Goal: Information Seeking & Learning: Check status

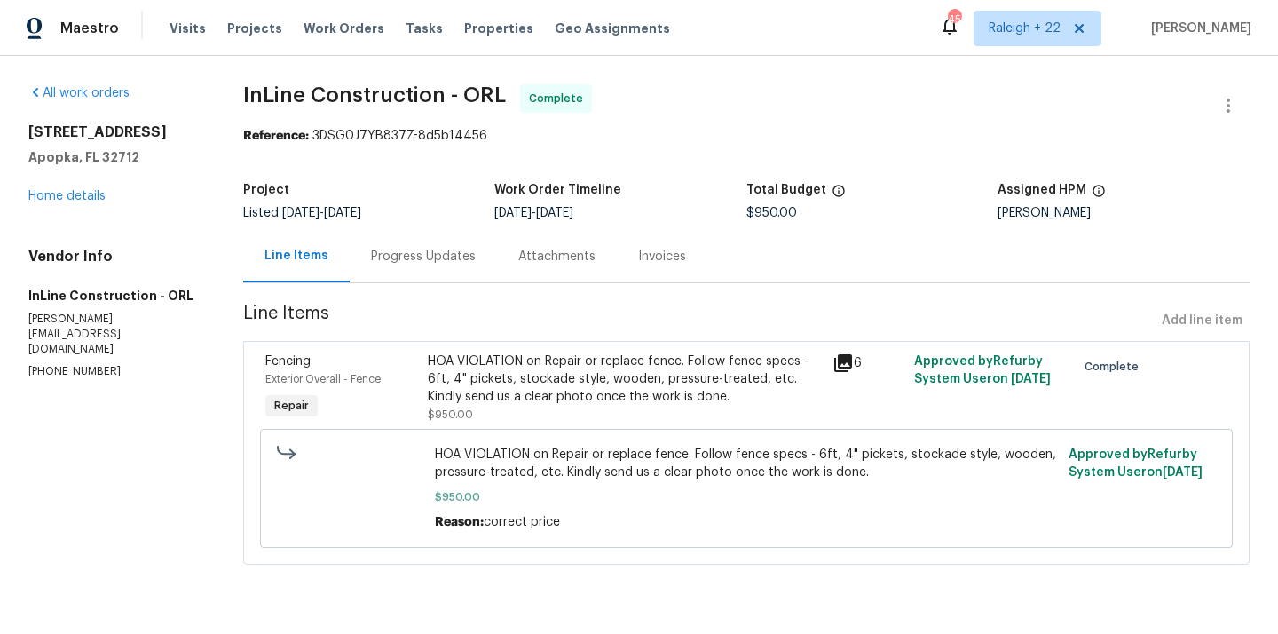
click at [458, 267] on div "Progress Updates" at bounding box center [423, 256] width 147 height 52
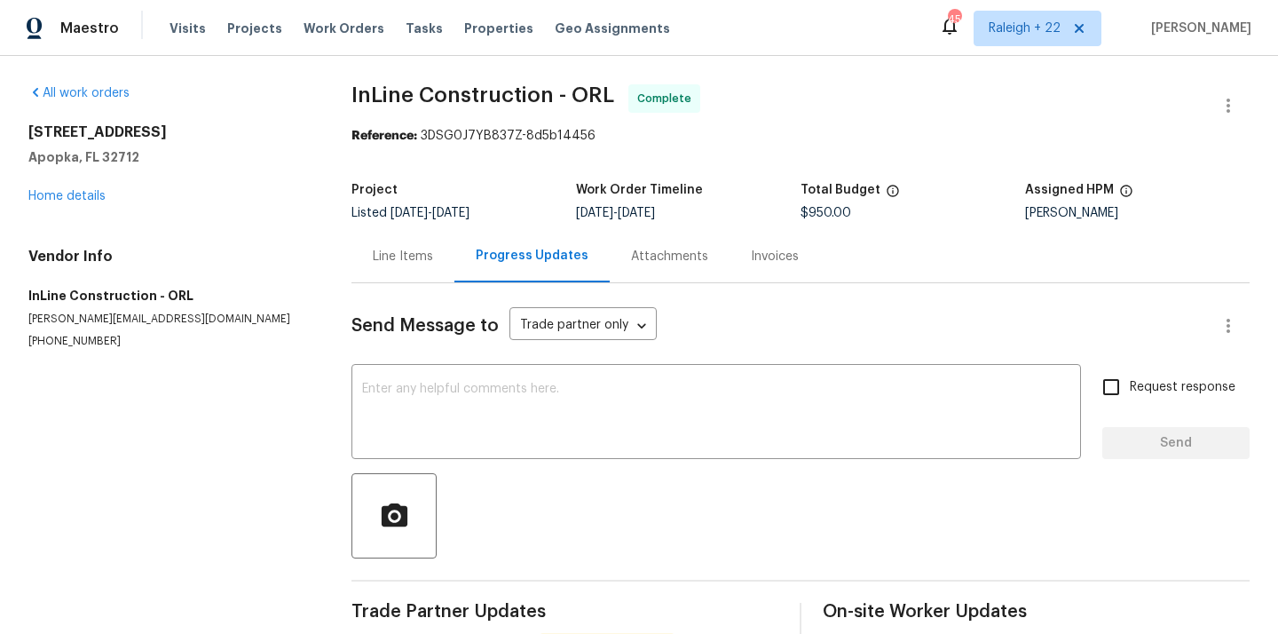
click at [408, 258] on div "Line Items" at bounding box center [403, 257] width 60 height 18
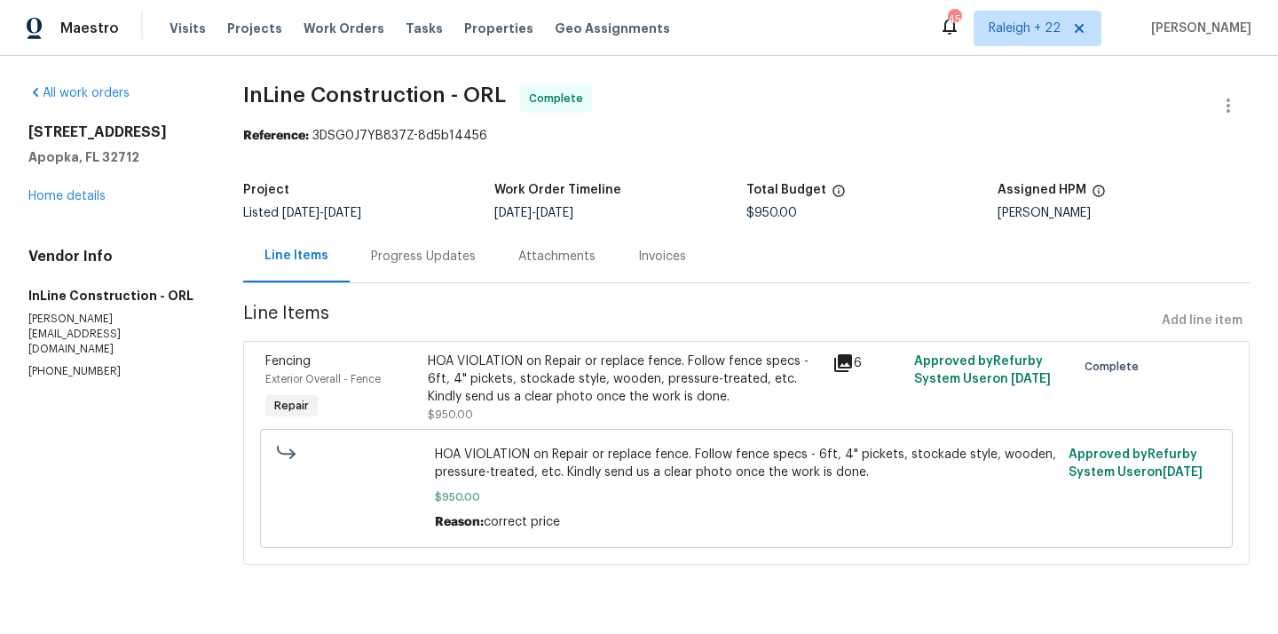
click at [606, 384] on div "HOA VIOLATION on Repair or replace fence. Follow fence specs - 6ft, 4" pickets,…" at bounding box center [625, 378] width 395 height 53
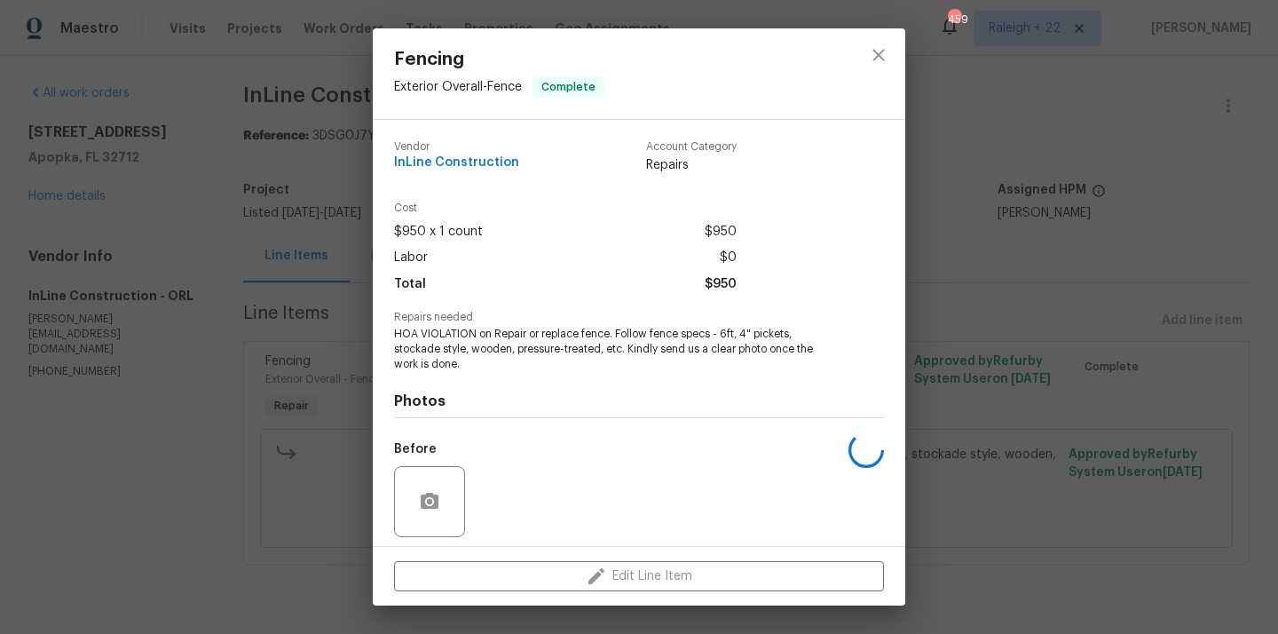
scroll to position [124, 0]
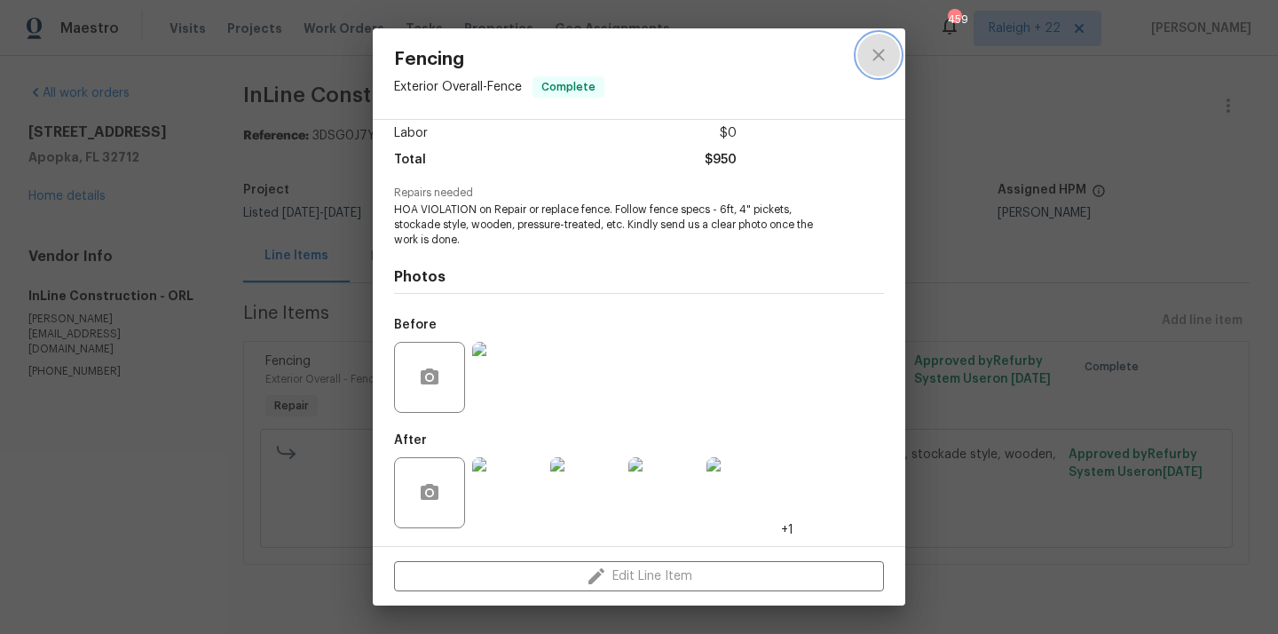
click at [878, 59] on icon "close" at bounding box center [878, 54] width 21 height 21
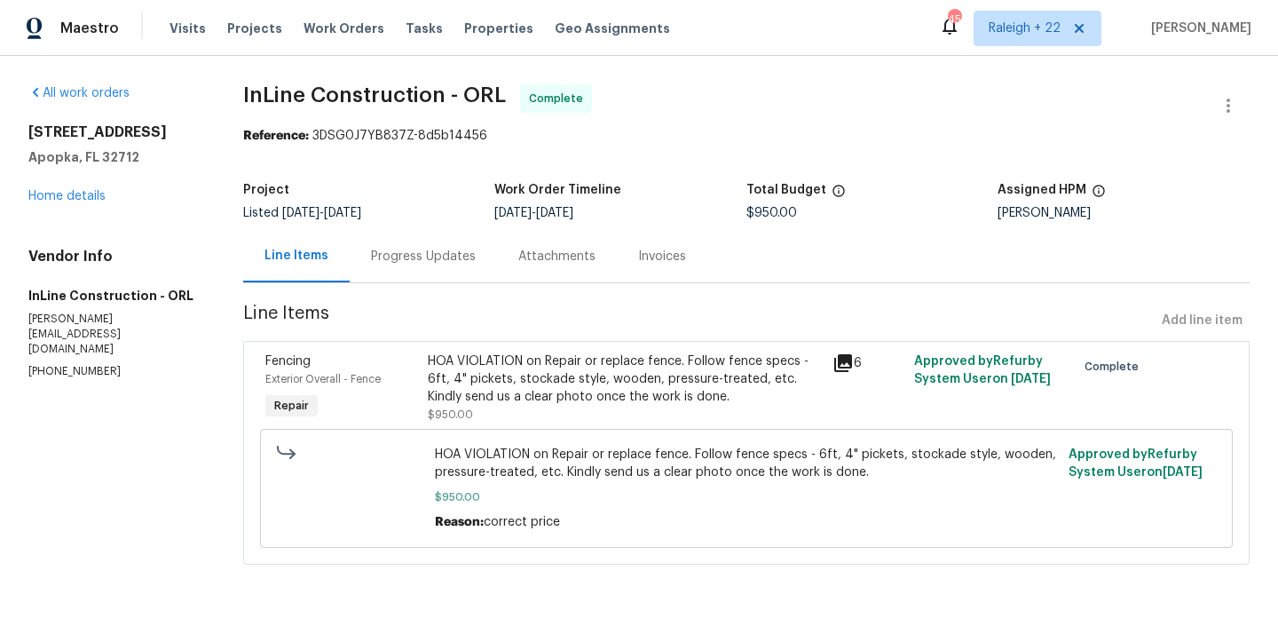
click at [393, 264] on div "Progress Updates" at bounding box center [423, 257] width 105 height 18
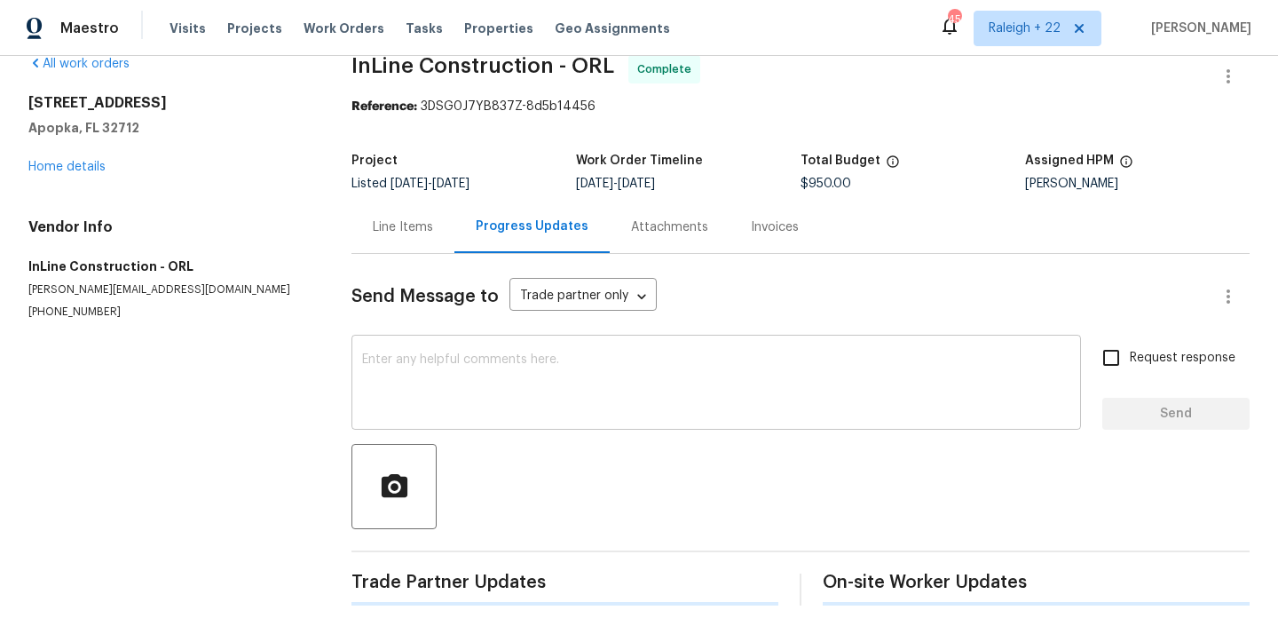
scroll to position [113, 0]
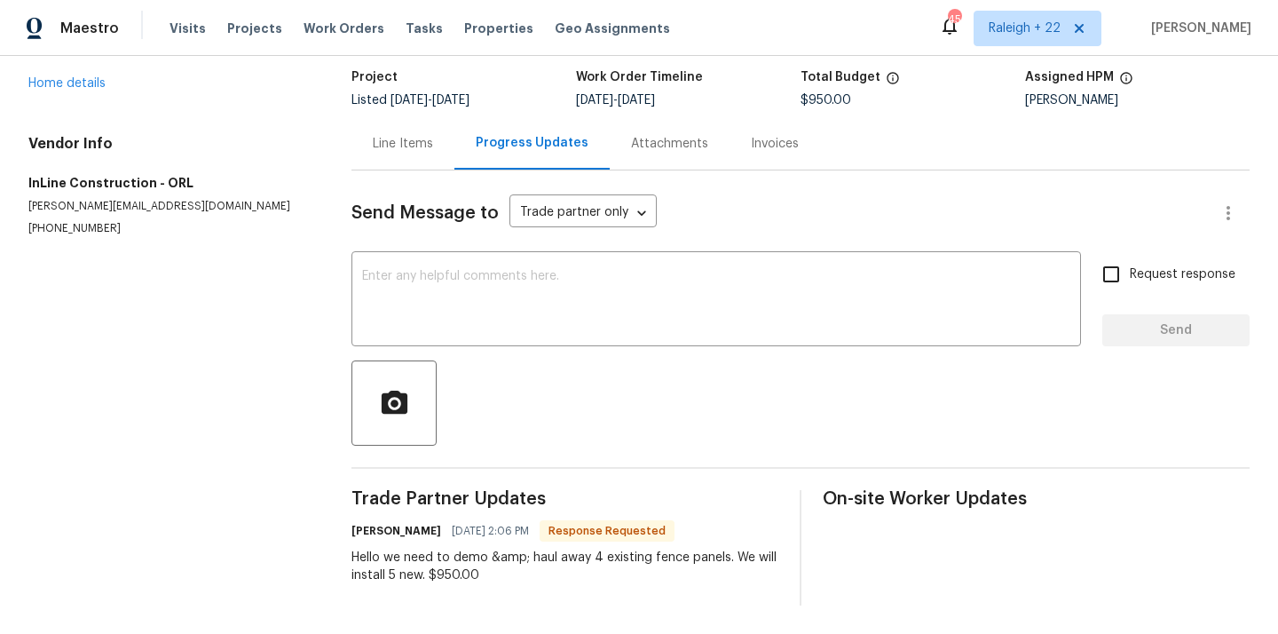
click at [423, 152] on div "Line Items" at bounding box center [403, 144] width 60 height 18
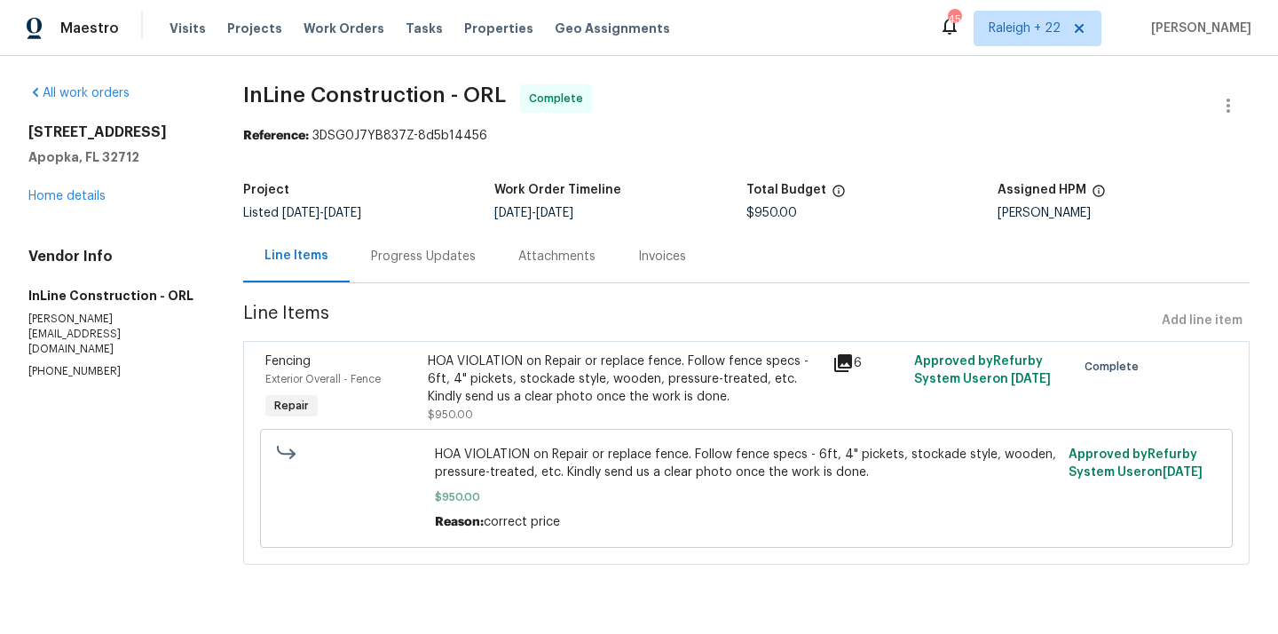
click at [547, 371] on div "HOA VIOLATION on Repair or replace fence. Follow fence specs - 6ft, 4" pickets,…" at bounding box center [625, 378] width 395 height 53
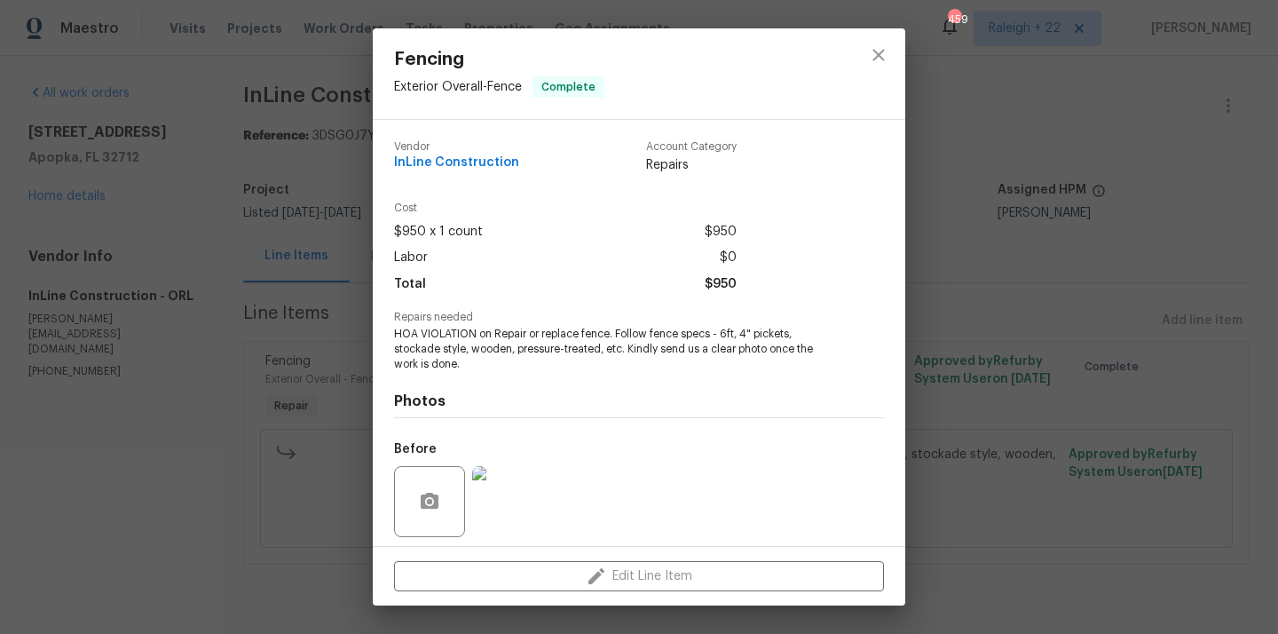
scroll to position [124, 0]
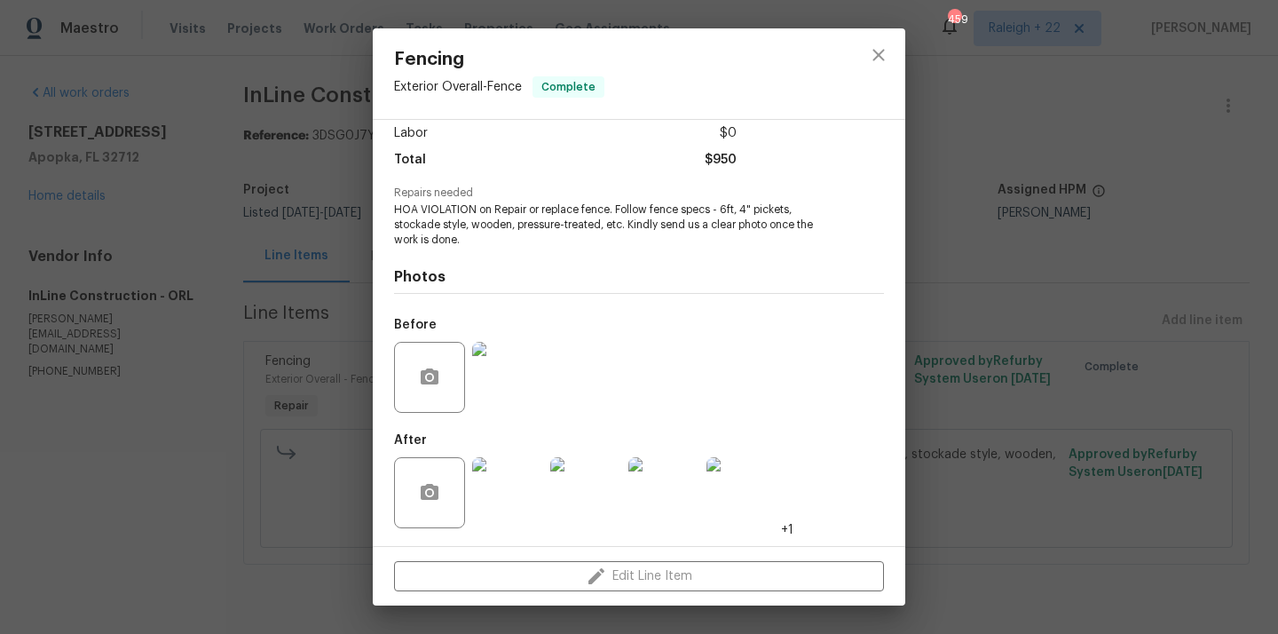
click at [494, 517] on img at bounding box center [507, 492] width 71 height 71
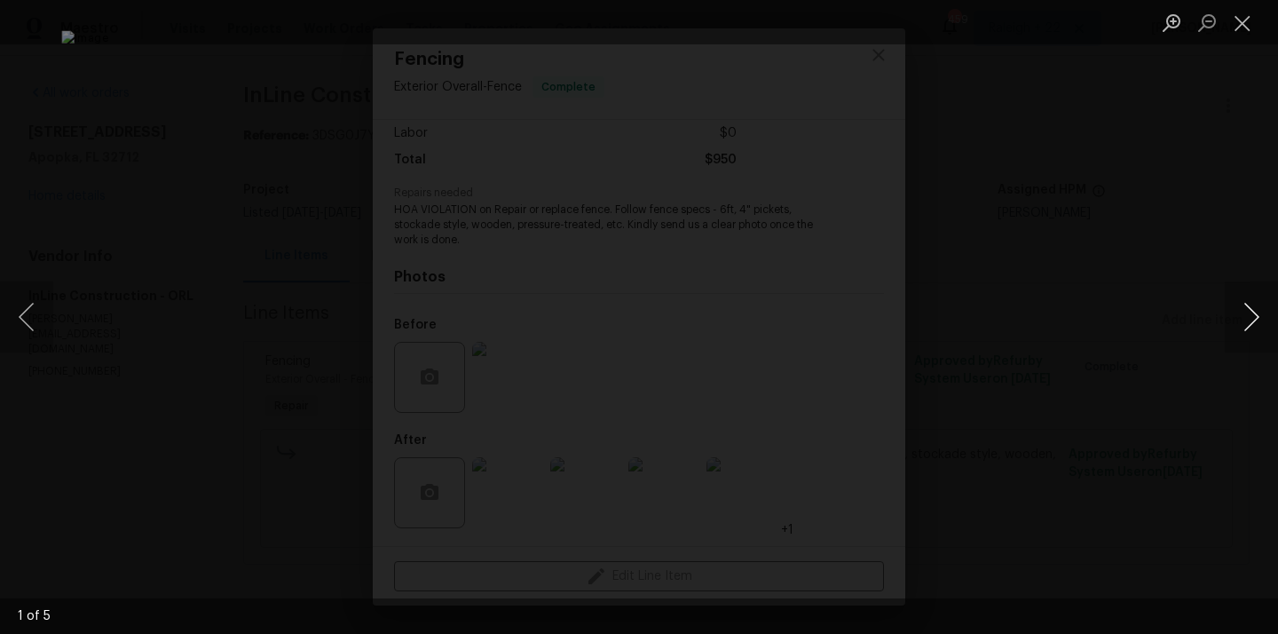
click at [1247, 311] on button "Next image" at bounding box center [1251, 316] width 53 height 71
click at [1239, 311] on button "Next image" at bounding box center [1251, 316] width 53 height 71
click at [1240, 311] on button "Next image" at bounding box center [1251, 316] width 53 height 71
click at [1260, 317] on button "Next image" at bounding box center [1251, 316] width 53 height 71
click at [1241, 26] on button "Close lightbox" at bounding box center [1243, 22] width 36 height 31
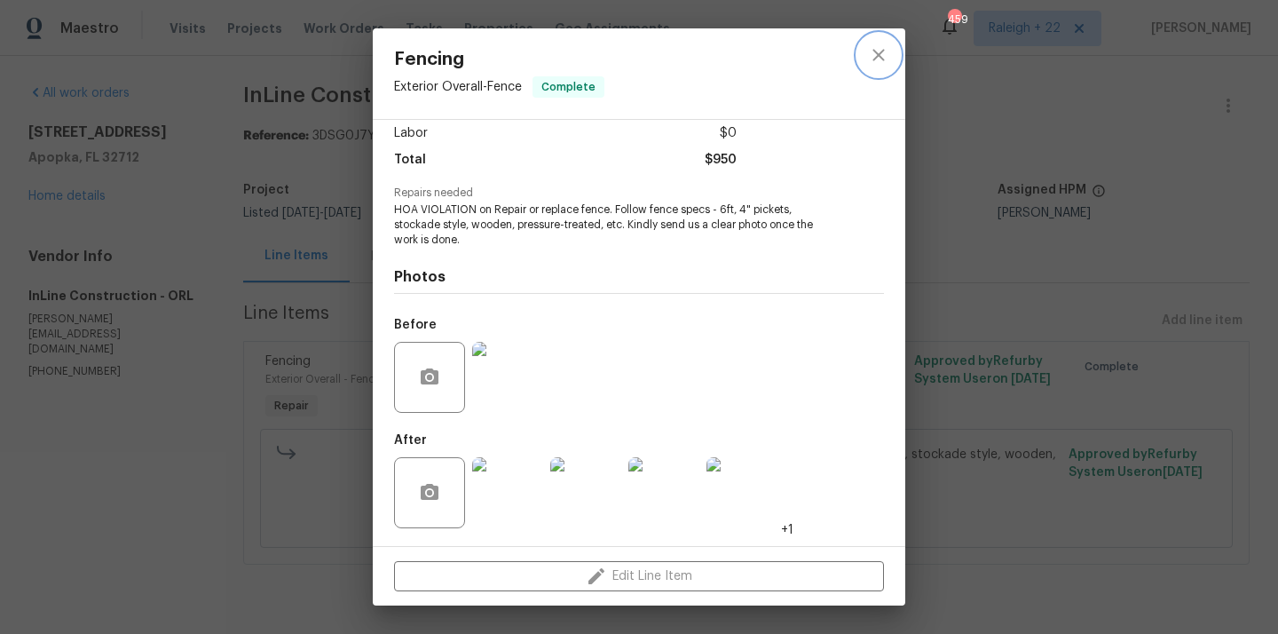
click at [875, 51] on icon "close" at bounding box center [879, 55] width 12 height 12
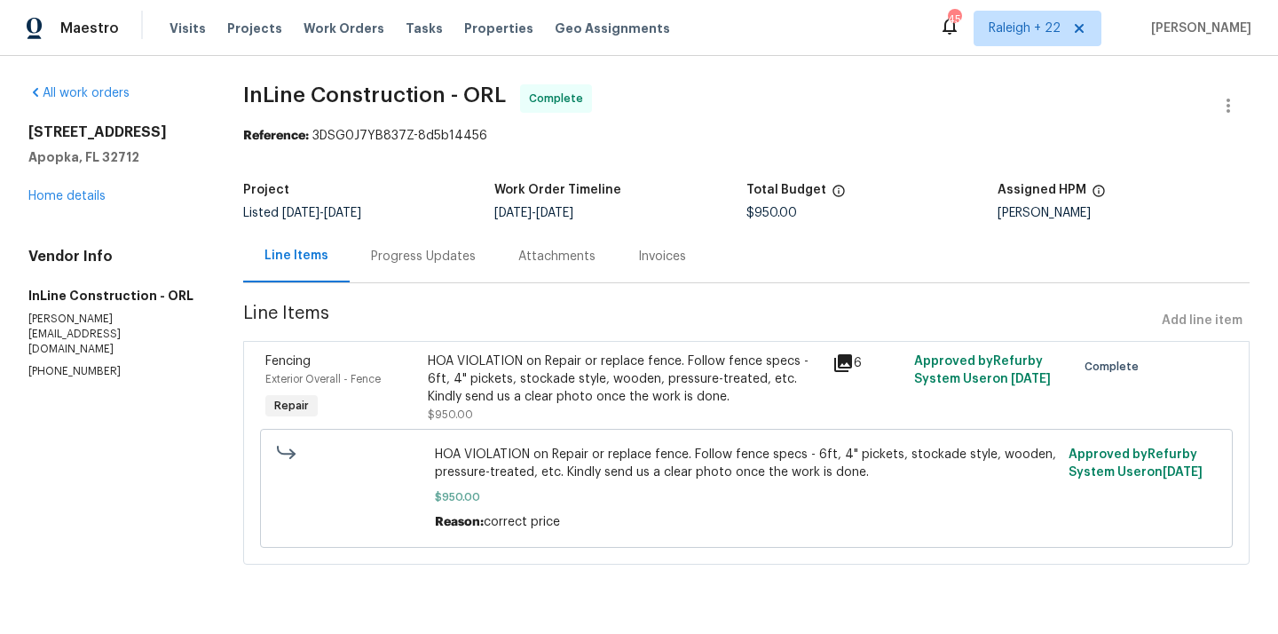
click at [577, 384] on div "HOA VIOLATION on Repair or replace fence. Follow fence specs - 6ft, 4" pickets,…" at bounding box center [625, 378] width 395 height 53
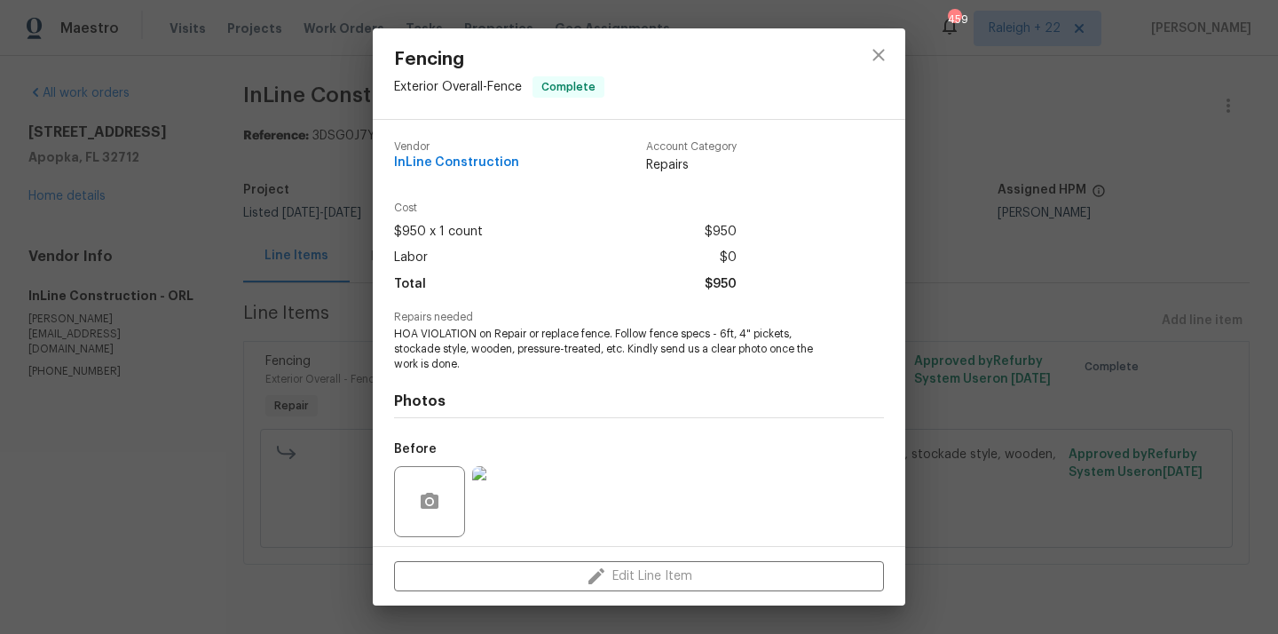
scroll to position [124, 0]
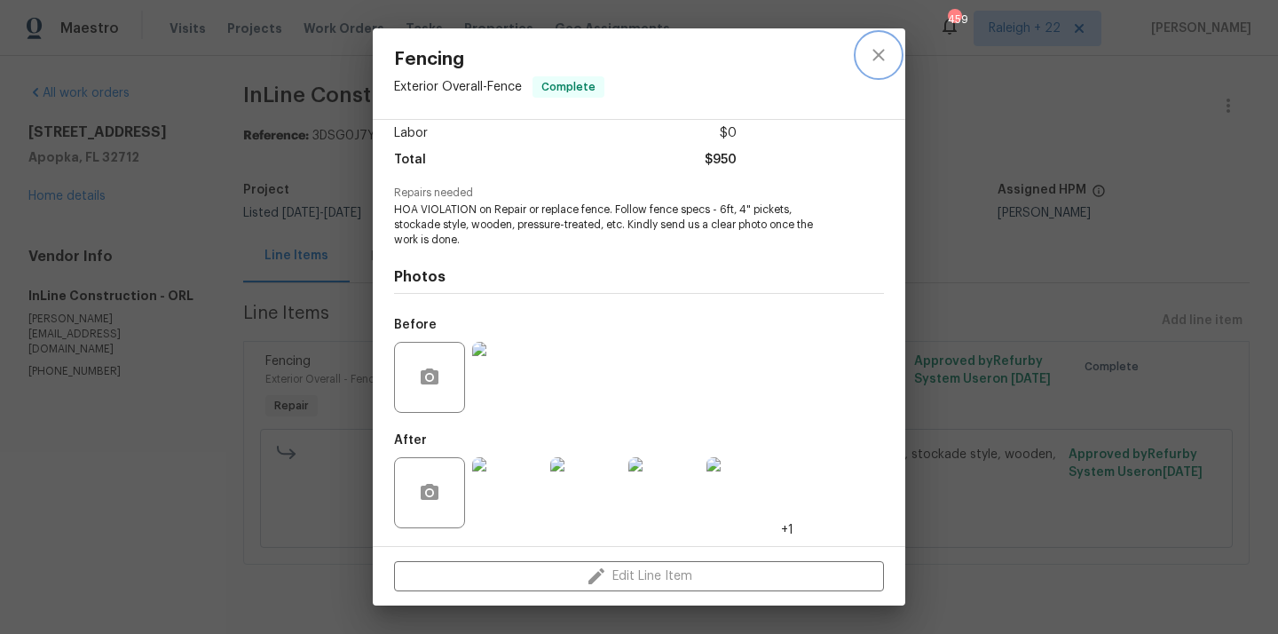
click at [880, 56] on icon "close" at bounding box center [879, 55] width 12 height 12
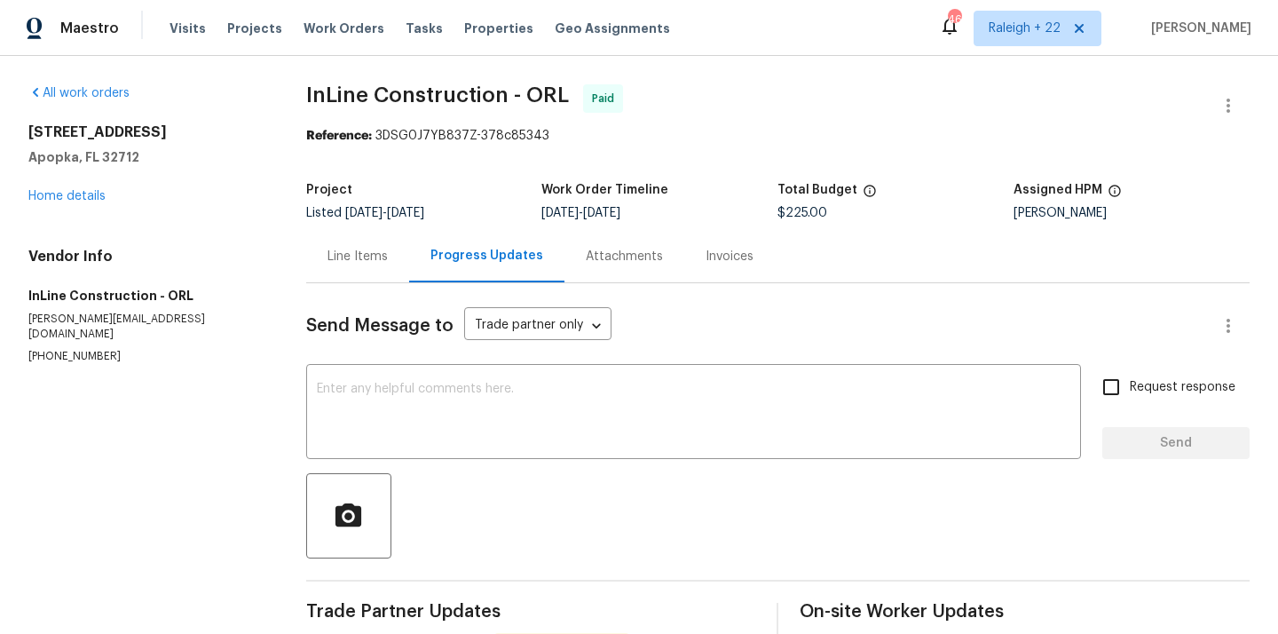
click at [379, 263] on div "Line Items" at bounding box center [358, 257] width 60 height 18
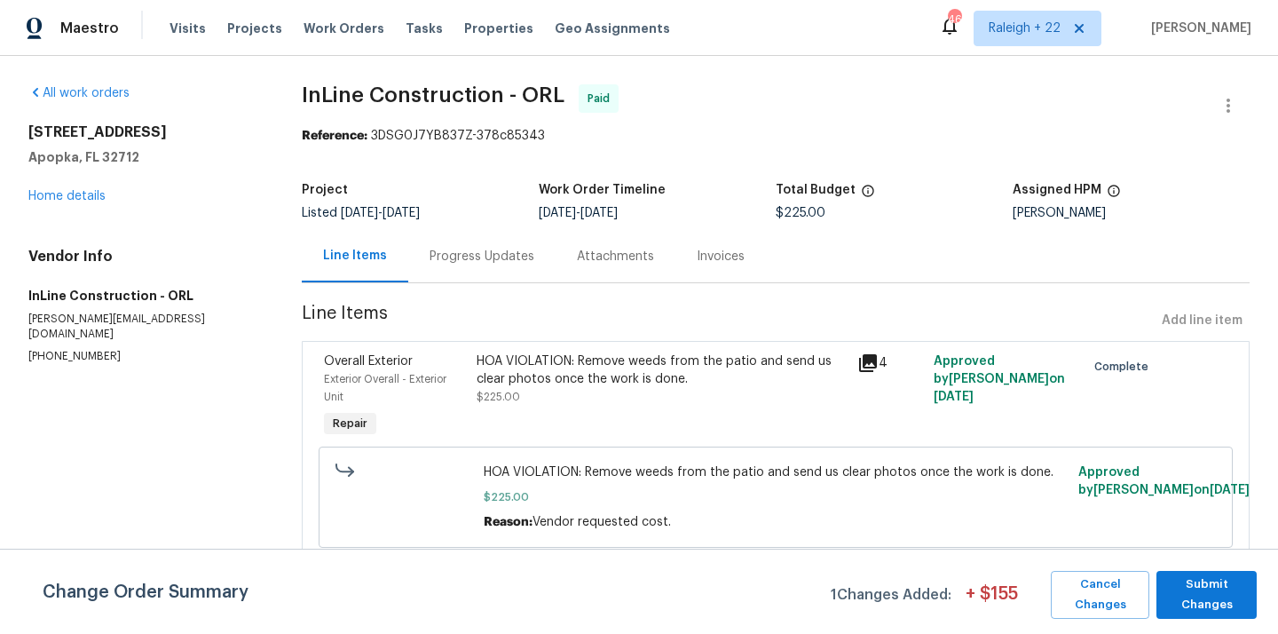
click at [688, 410] on div "HOA VIOLATION: Remove weeds from the patio and send us clear photos once the wo…" at bounding box center [661, 396] width 381 height 99
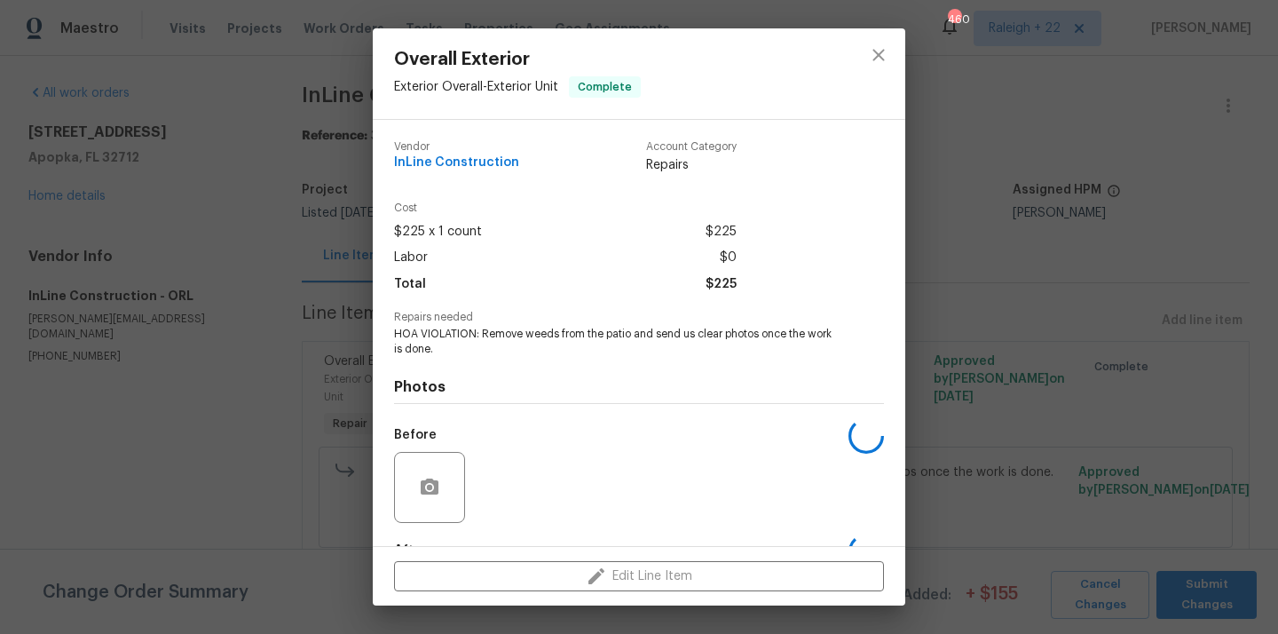
scroll to position [110, 0]
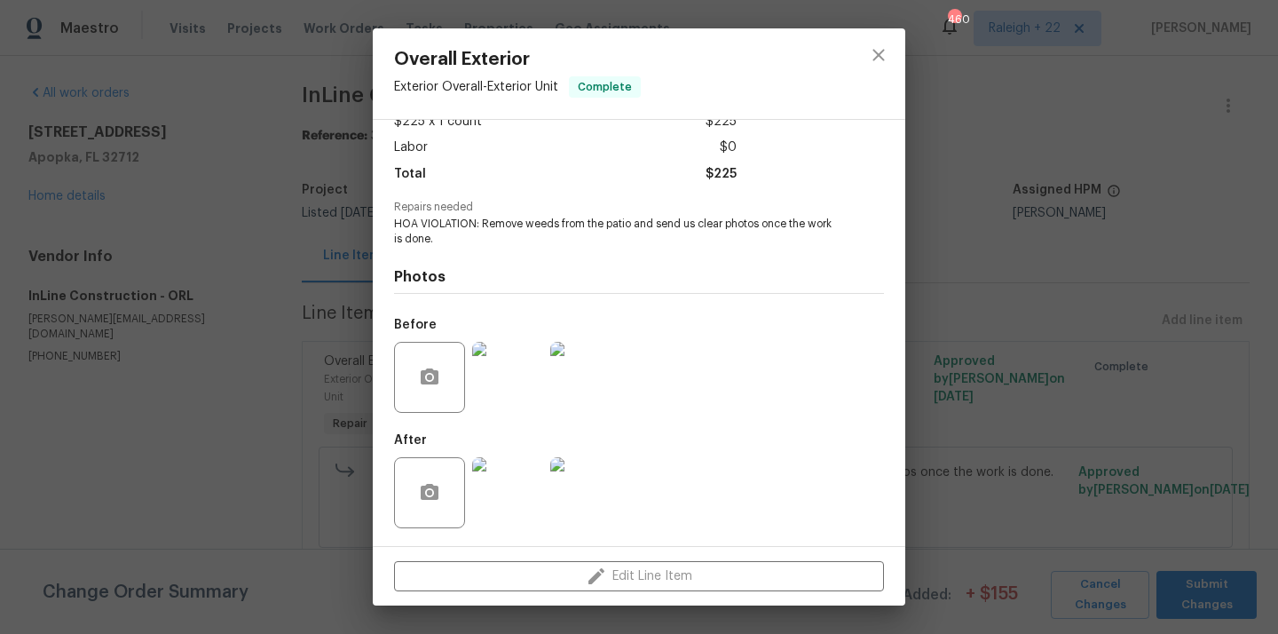
click at [519, 494] on img at bounding box center [507, 492] width 71 height 71
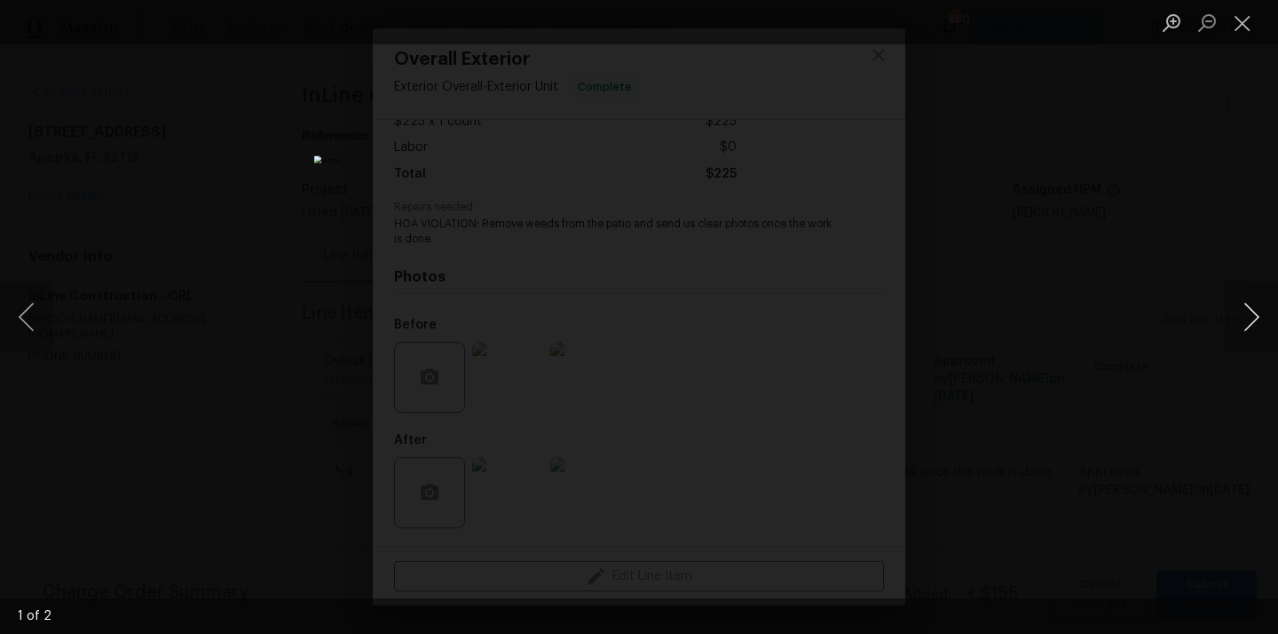
click at [1252, 317] on button "Next image" at bounding box center [1251, 316] width 53 height 71
click at [558, 217] on img "Lightbox" at bounding box center [639, 316] width 650 height 322
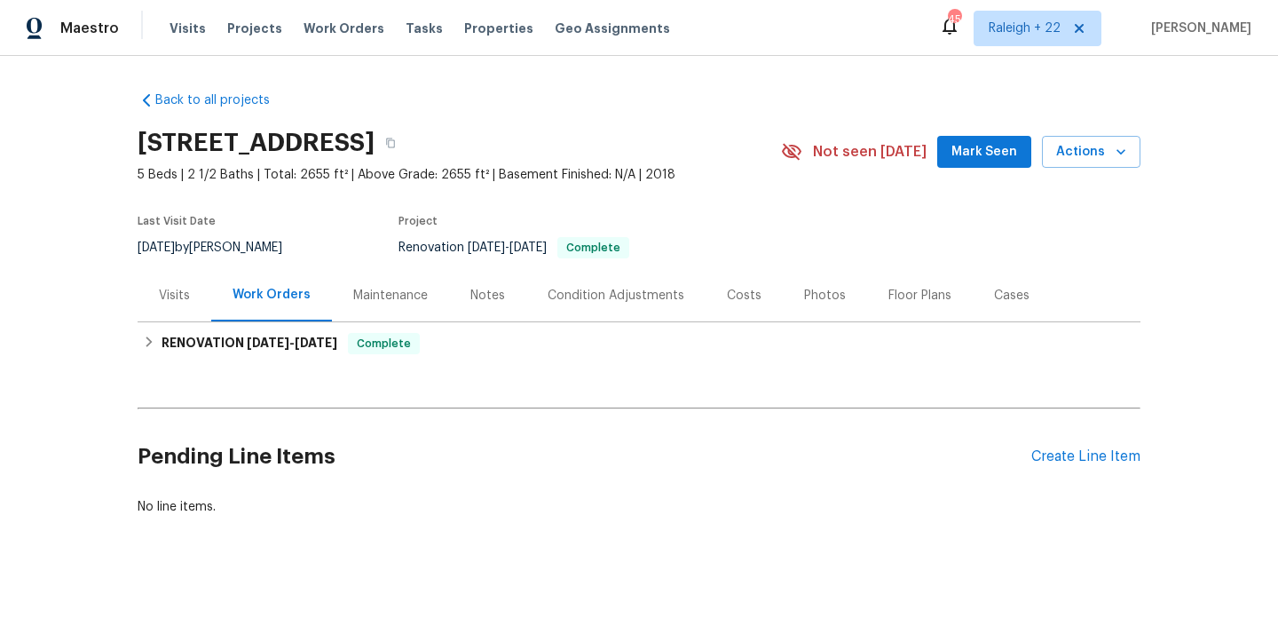
scroll to position [3, 0]
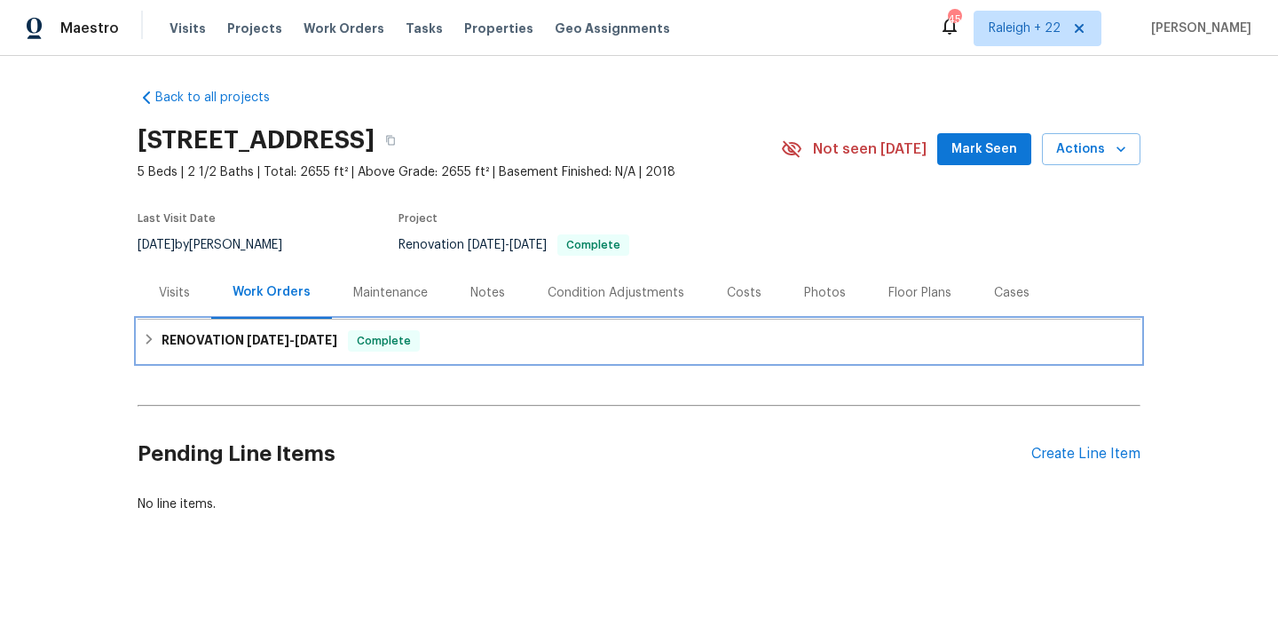
click at [148, 344] on icon at bounding box center [149, 339] width 12 height 12
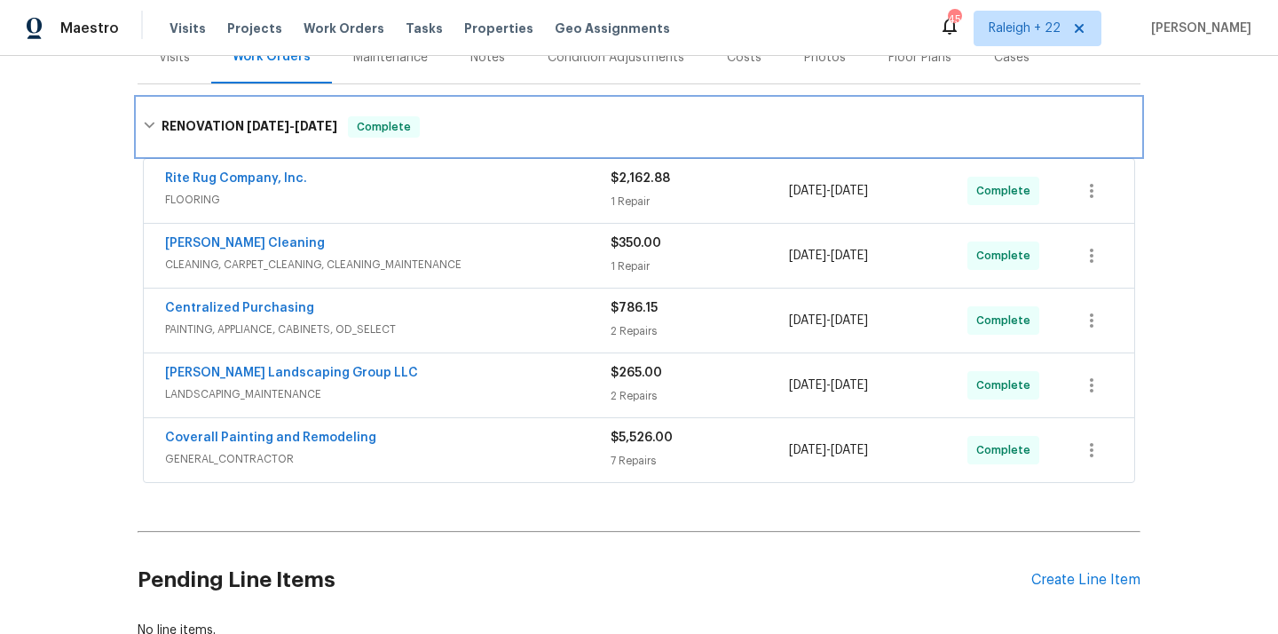
scroll to position [236, 0]
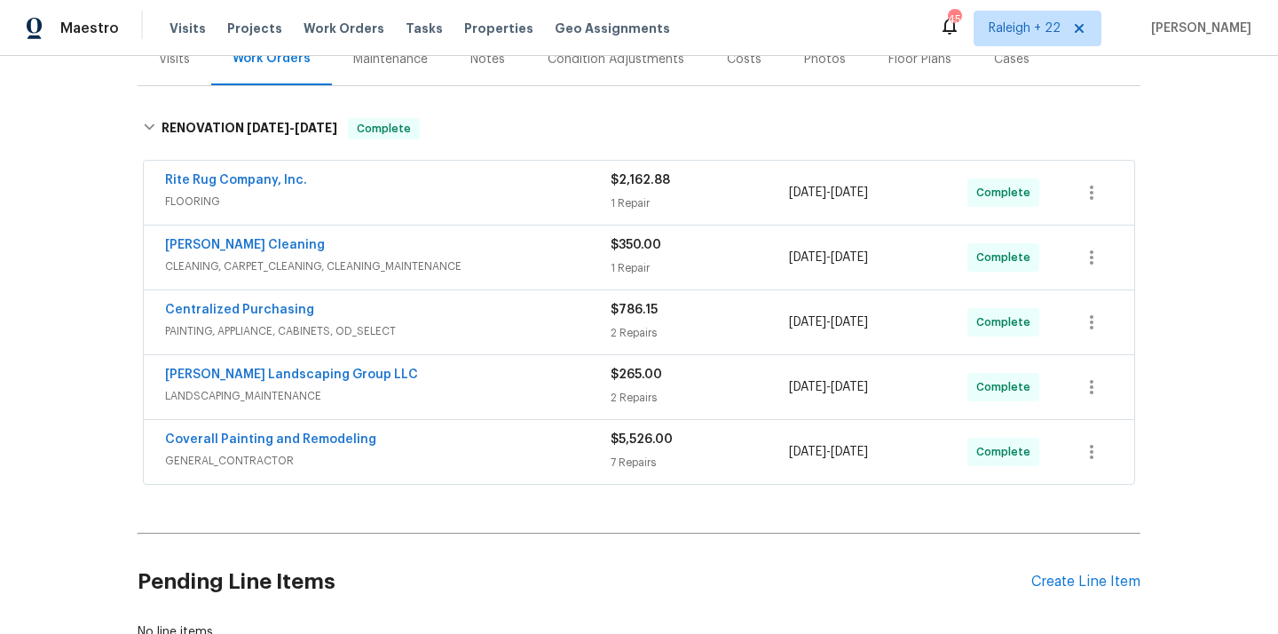
click at [208, 202] on span "FLOORING" at bounding box center [388, 202] width 446 height 18
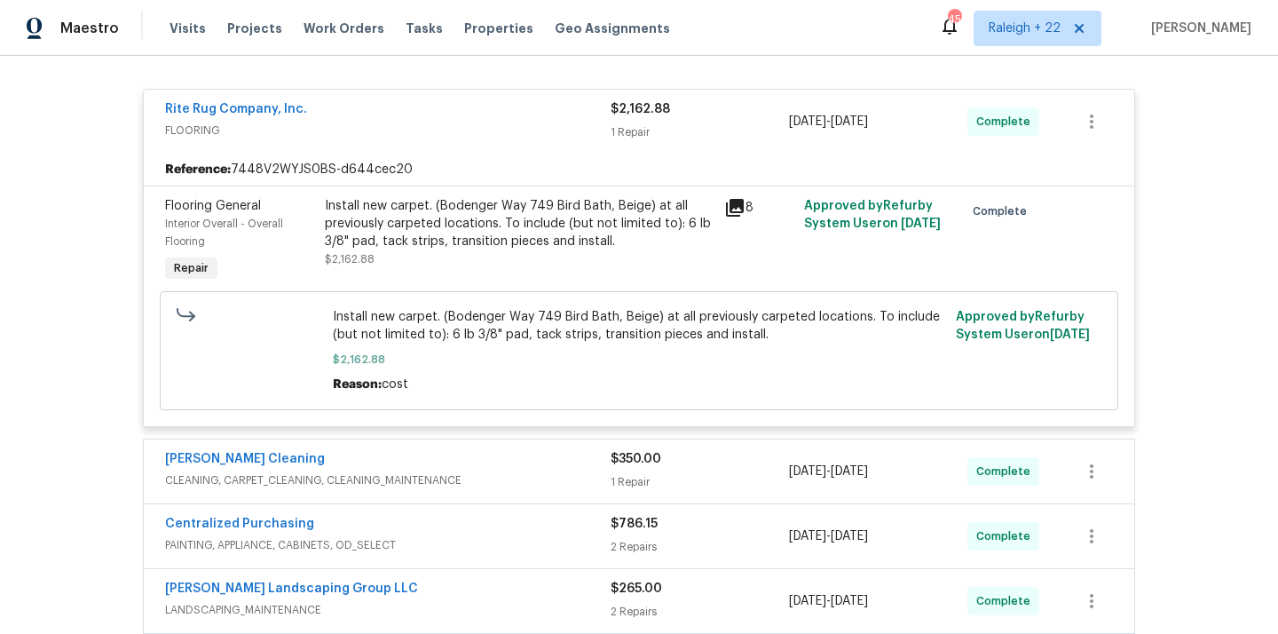
scroll to position [412, 0]
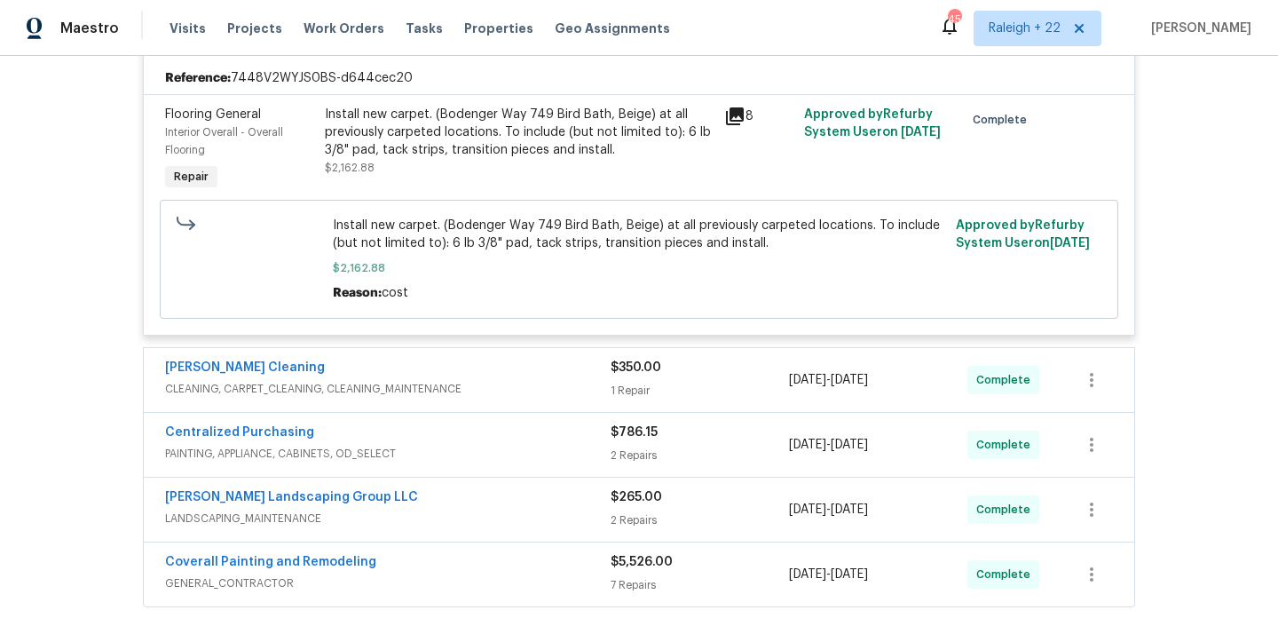
click at [312, 391] on span "CLEANING, CARPET_CLEANING, CLEANING_MAINTENANCE" at bounding box center [388, 389] width 446 height 18
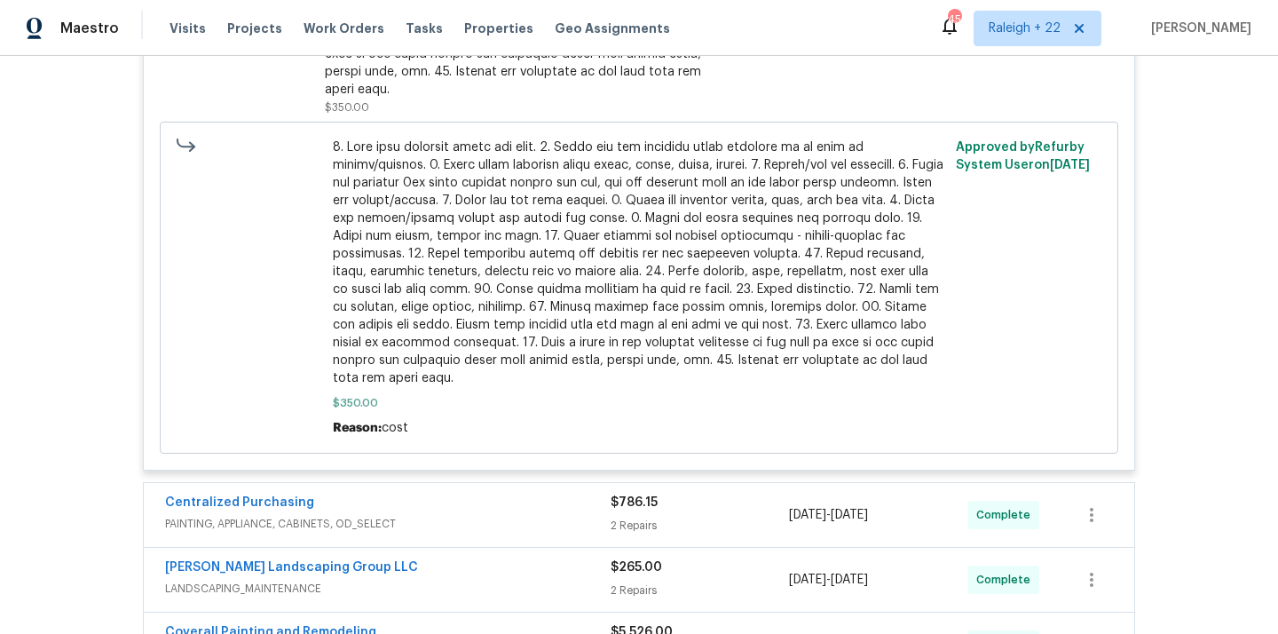
scroll to position [1324, 0]
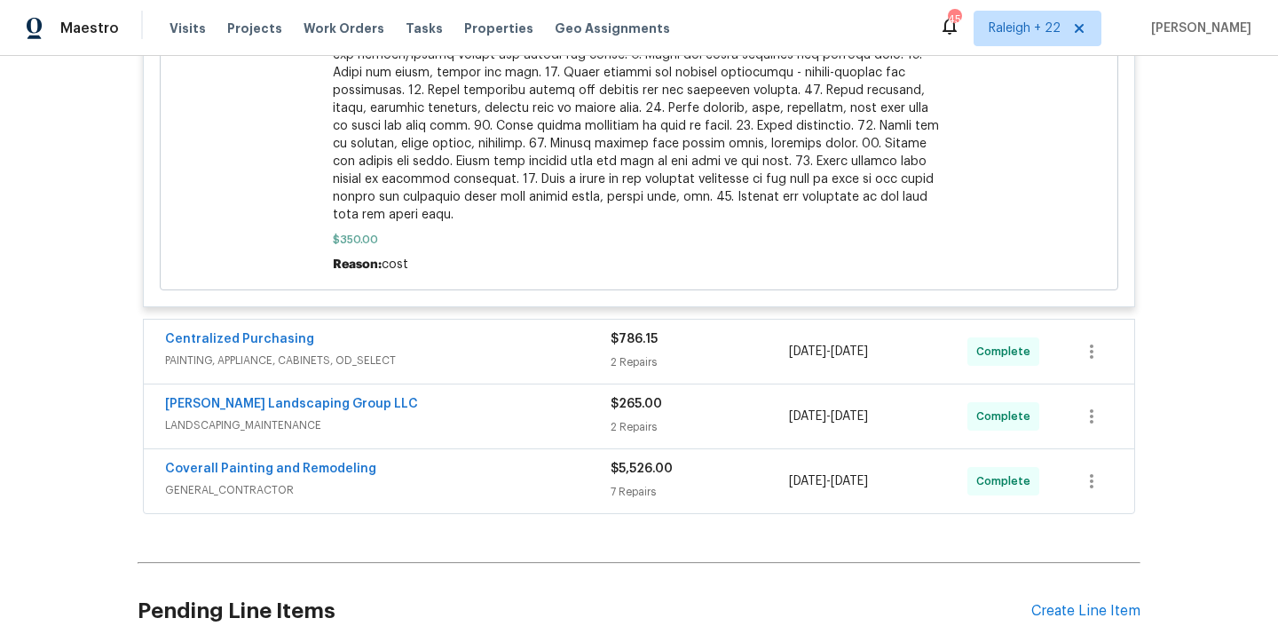
click at [353, 352] on span "PAINTING, APPLIANCE, CABINETS, OD_SELECT" at bounding box center [388, 361] width 446 height 18
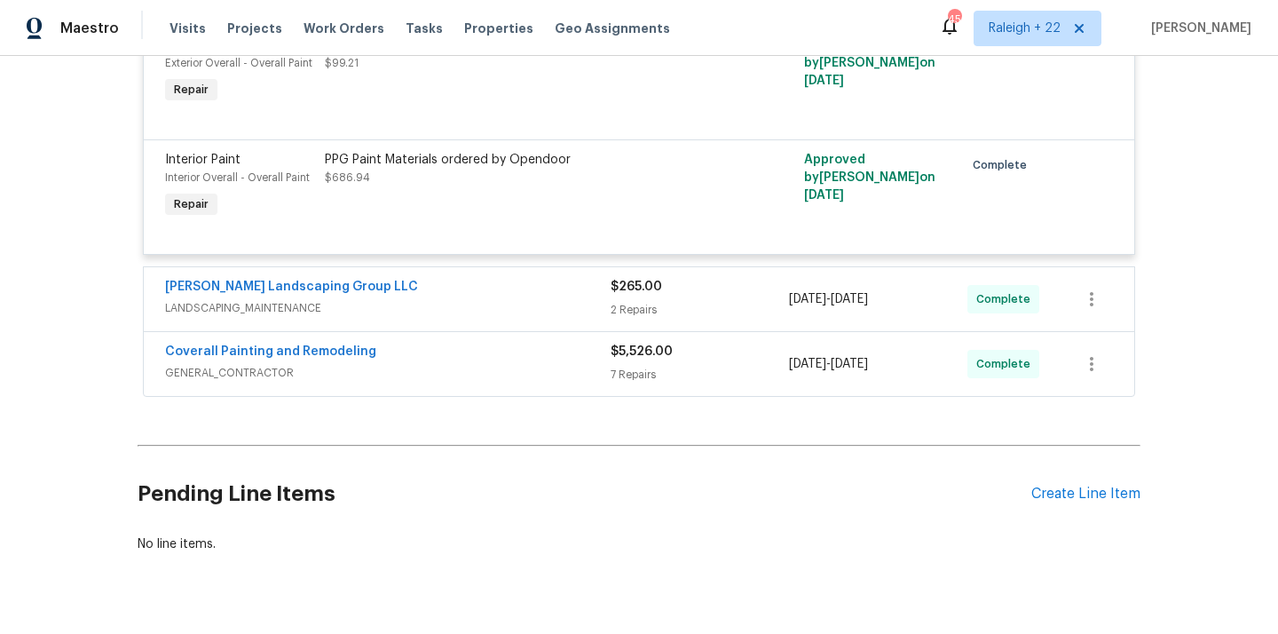
scroll to position [1740, 0]
